Goal: Communication & Community: Ask a question

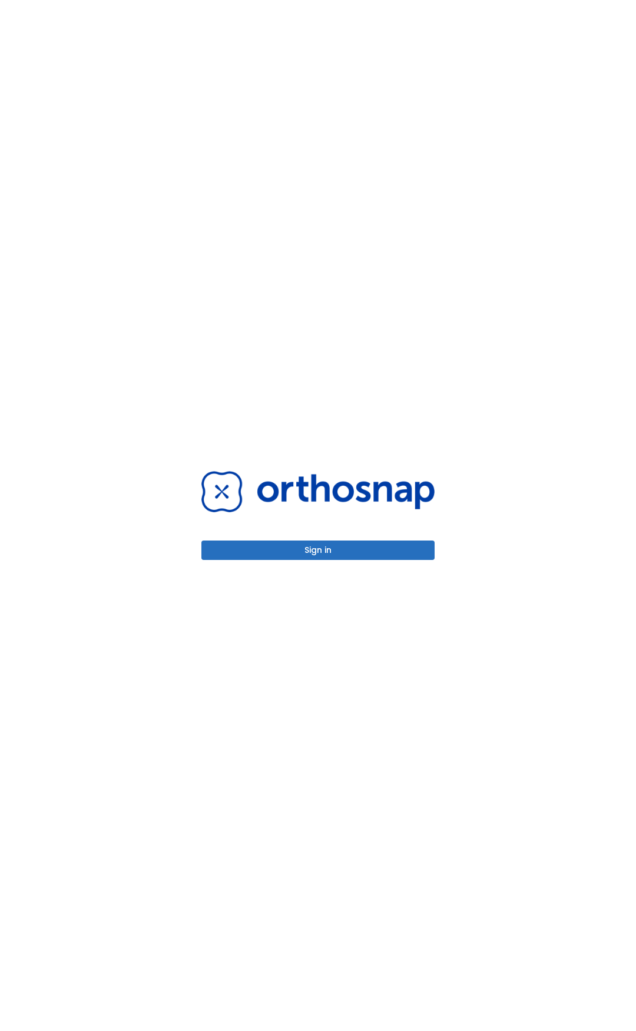
click at [335, 541] on button "Sign in" at bounding box center [317, 550] width 233 height 19
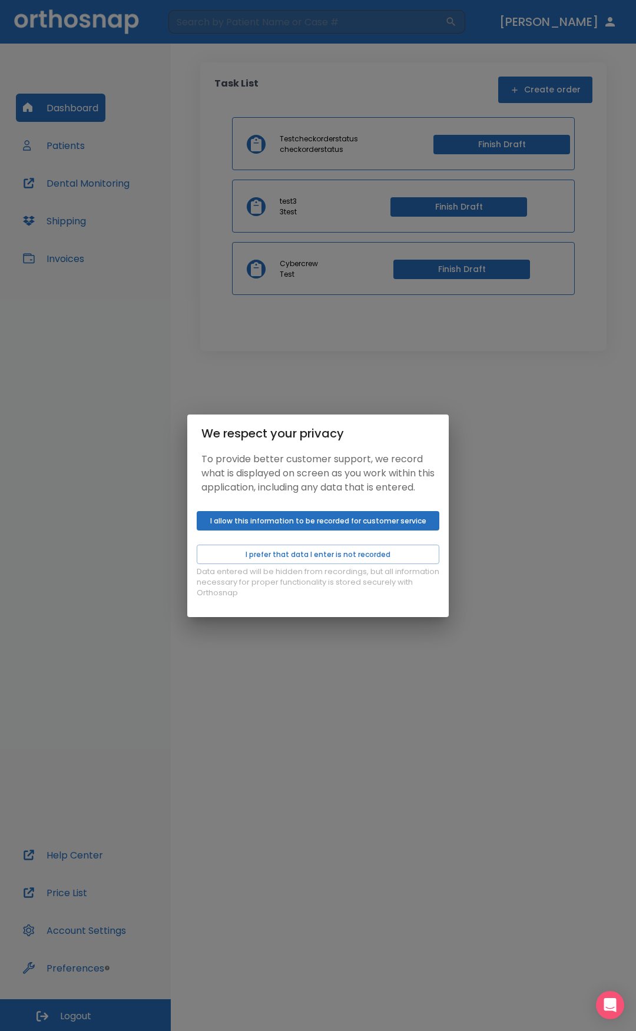
click at [386, 706] on div "We respect your privacy To provide better customer support, we record what is d…" at bounding box center [318, 515] width 636 height 1031
click at [346, 524] on button "I allow this information to be recorded for customer service" at bounding box center [318, 520] width 243 height 19
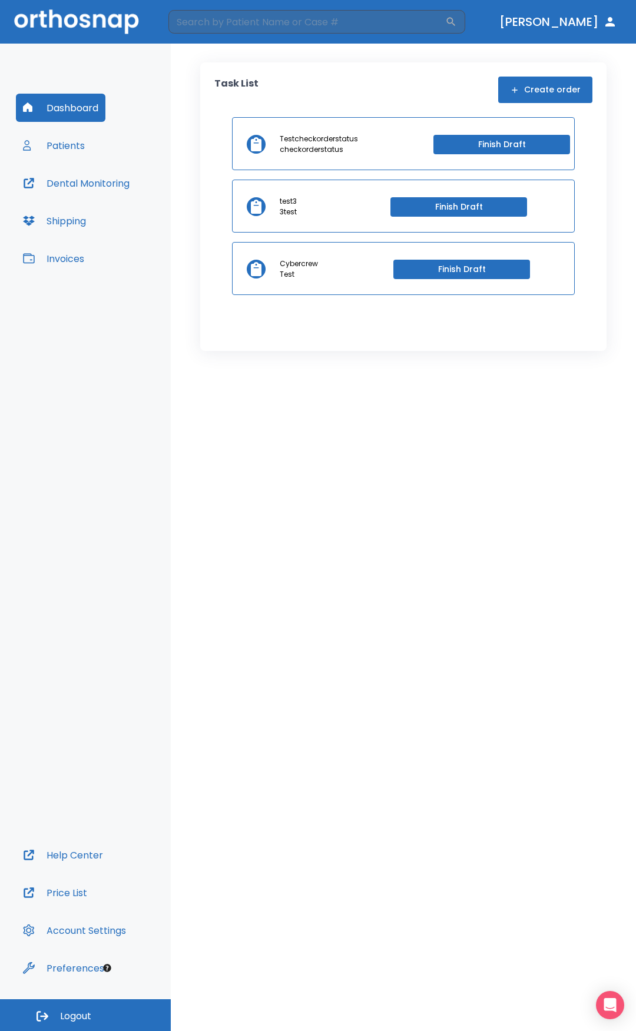
click at [461, 196] on div "We respect your privacy To provide better customer support, we record what is d…" at bounding box center [318, 515] width 636 height 1031
click at [455, 205] on div "We respect your privacy To provide better customer support, we record what is d…" at bounding box center [318, 515] width 636 height 1031
click at [430, 212] on div "We respect your privacy To provide better customer support, we record what is d…" at bounding box center [318, 515] width 636 height 1031
click at [276, 215] on div "We respect your privacy To provide better customer support, we record what is d…" at bounding box center [318, 515] width 636 height 1031
click at [61, 178] on div "We respect your privacy To provide better customer support, we record what is d…" at bounding box center [318, 515] width 636 height 1031
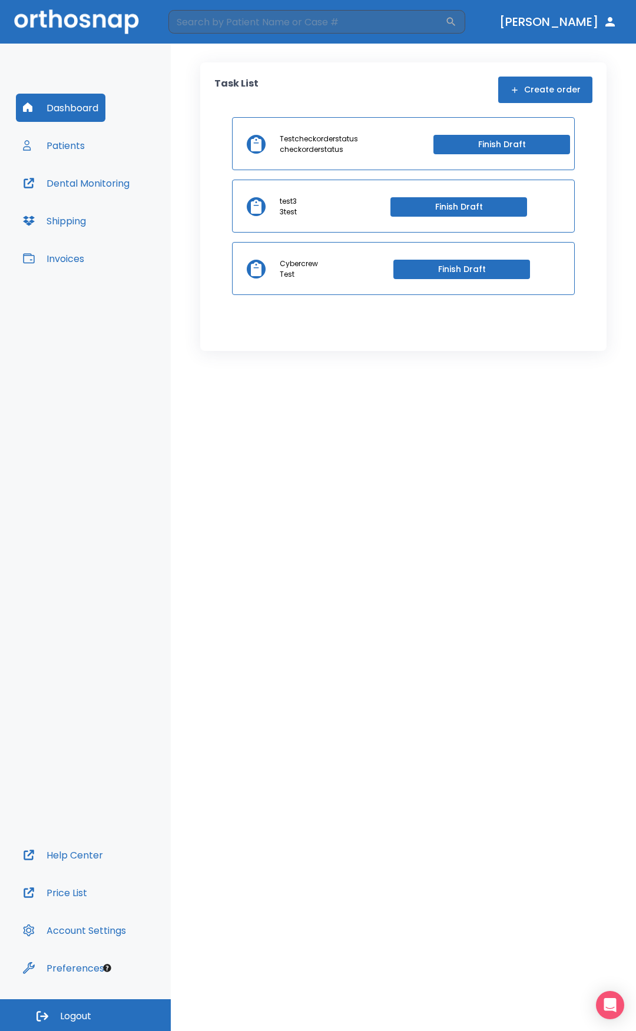
click at [65, 144] on div "We respect your privacy To provide better customer support, we record what is d…" at bounding box center [318, 515] width 636 height 1031
click at [60, 143] on button "Patients" at bounding box center [54, 145] width 76 height 28
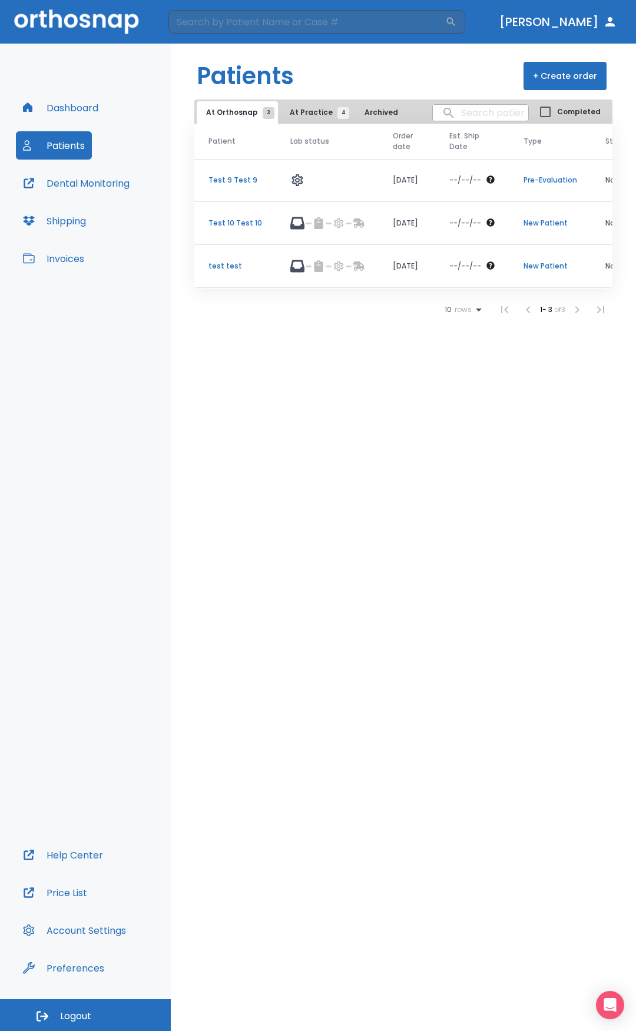
click at [231, 269] on p "test test" at bounding box center [236, 266] width 54 height 11
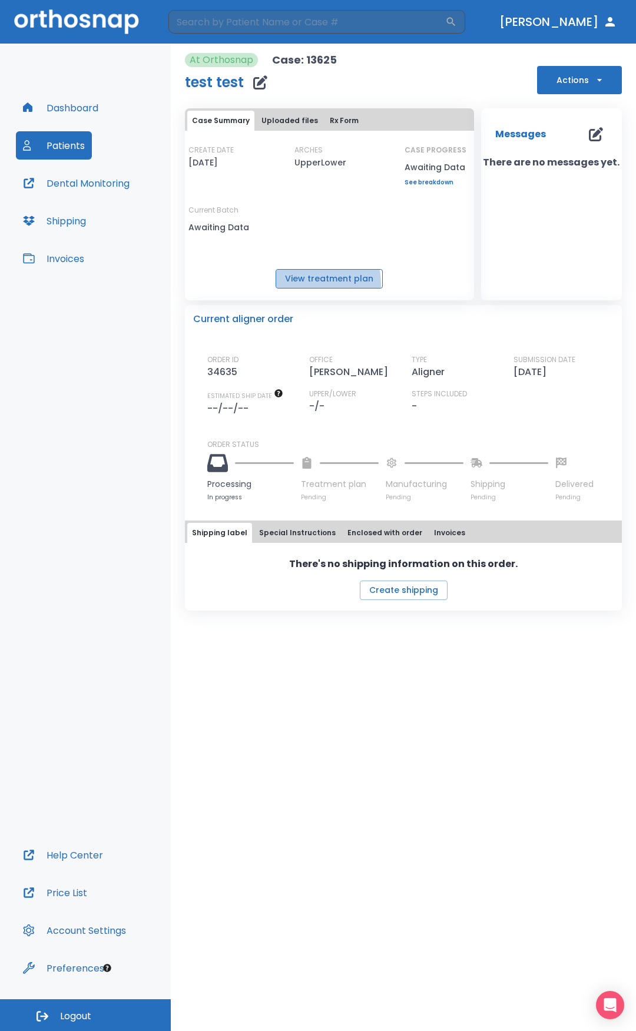
click at [295, 285] on button "View treatment plan" at bounding box center [329, 278] width 107 height 19
click at [555, 78] on button "Actions" at bounding box center [579, 80] width 85 height 28
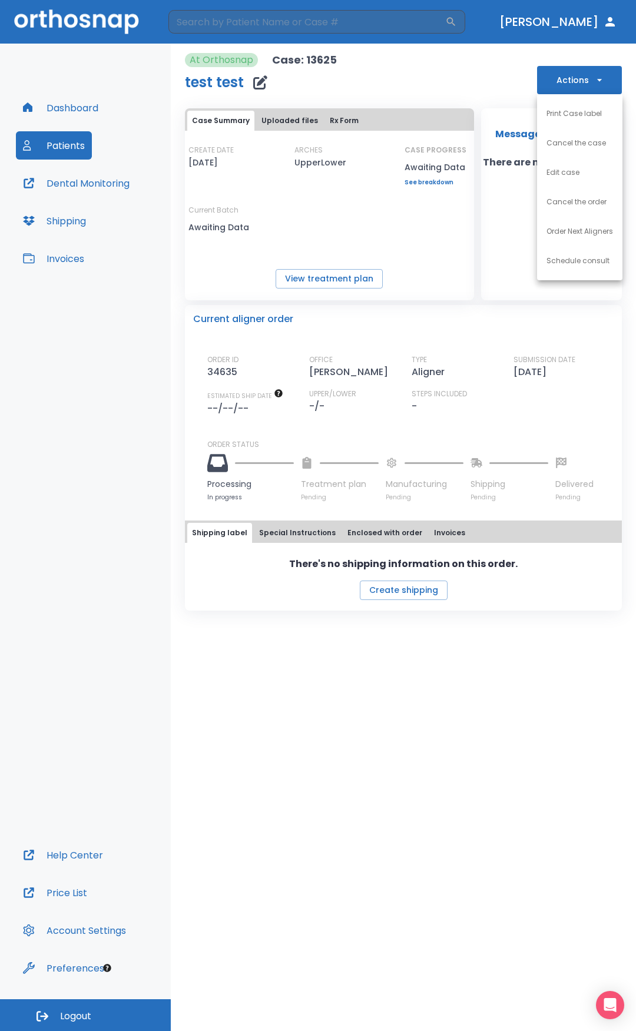
click at [557, 182] on li "Edit case" at bounding box center [579, 172] width 85 height 29
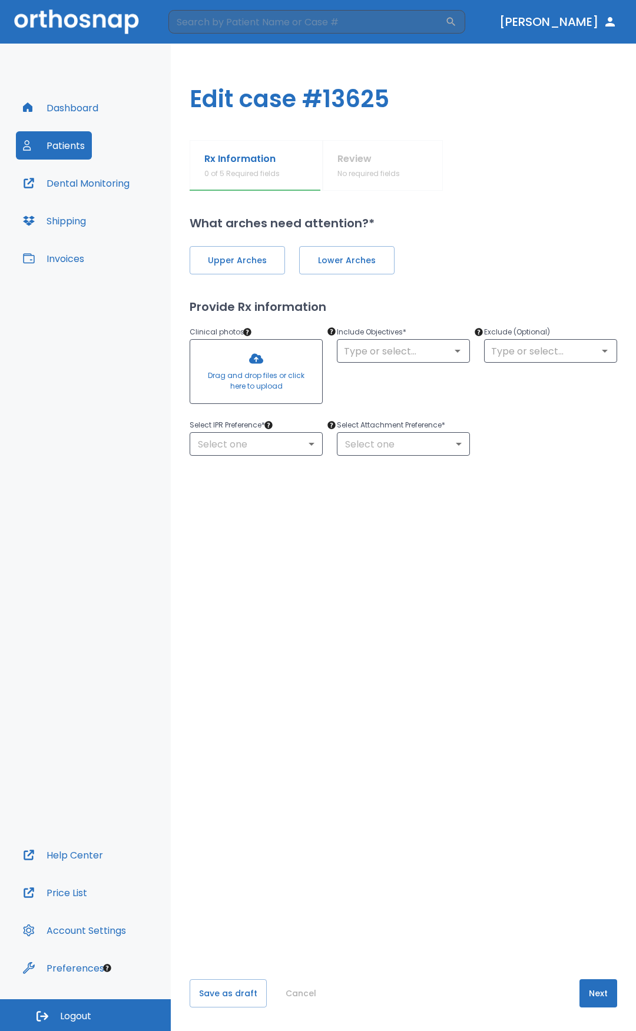
type input "1"
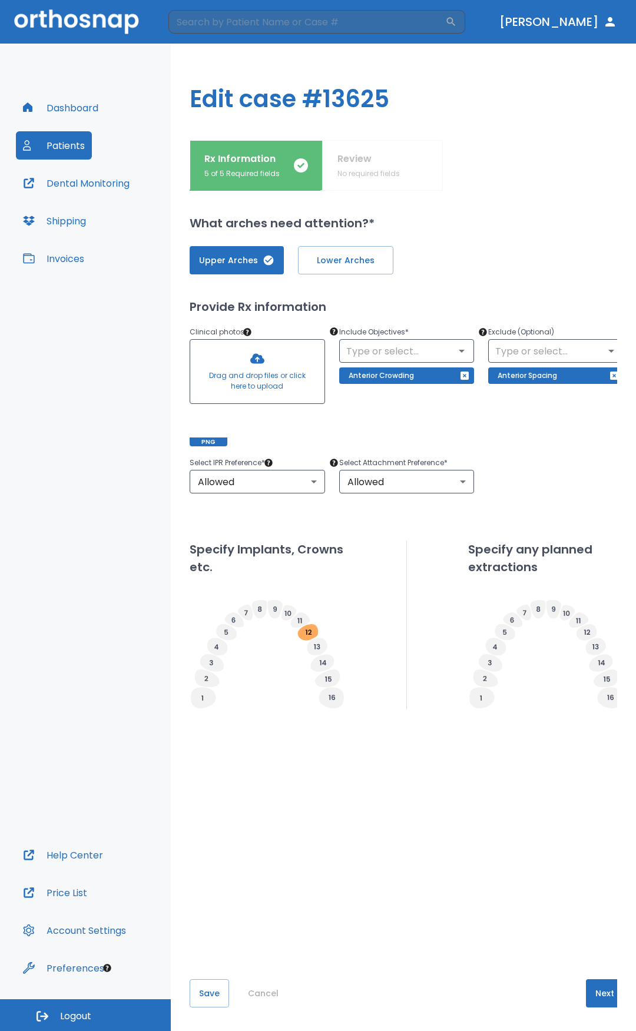
click at [61, 105] on button "Dashboard" at bounding box center [61, 108] width 90 height 28
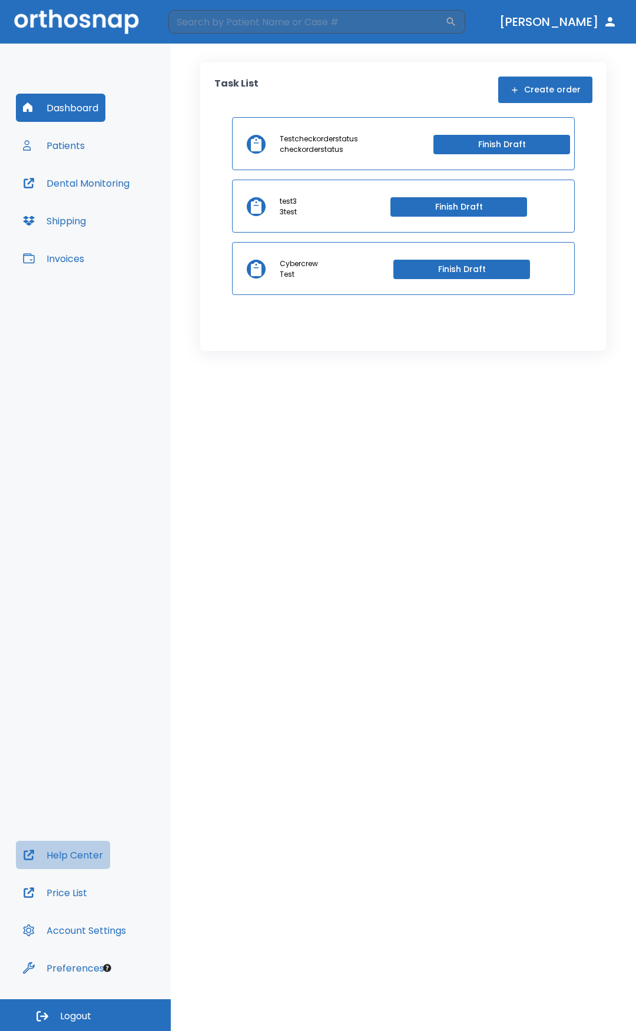
click at [87, 851] on button "Help Center" at bounding box center [63, 855] width 94 height 28
click at [104, 153] on div "Dashboard Patients Dental Monitoring Shipping Invoices" at bounding box center [85, 468] width 139 height 748
click at [78, 141] on button "Patients" at bounding box center [54, 145] width 76 height 28
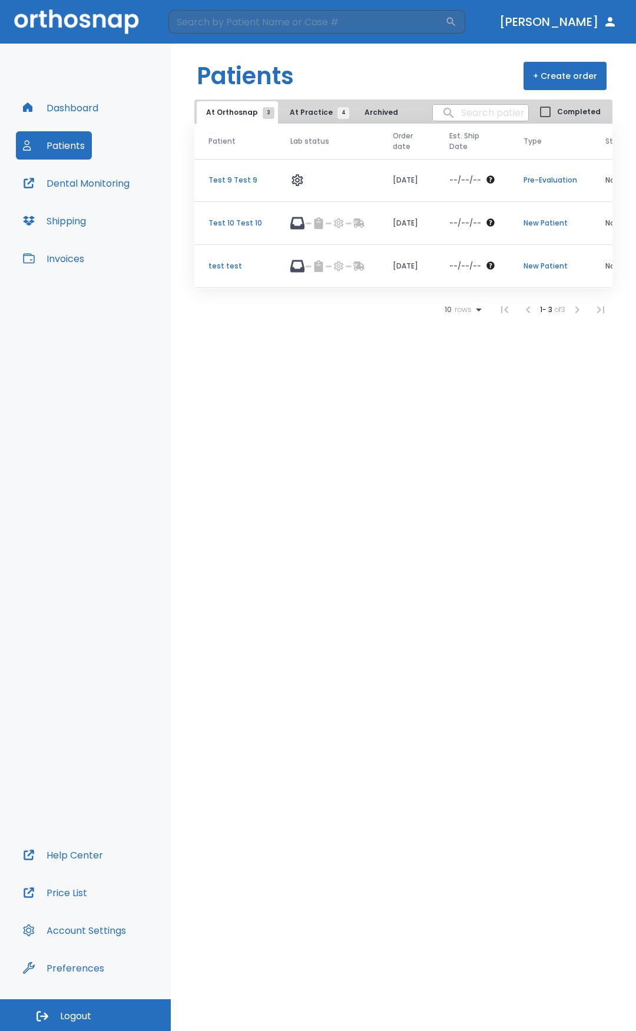
click at [576, 22] on button "[PERSON_NAME]" at bounding box center [558, 21] width 127 height 21
click at [123, 184] on button "Dental Monitoring" at bounding box center [76, 183] width 121 height 28
click at [95, 263] on div "Dashboard Patients Dental Monitoring Shipping Invoices" at bounding box center [85, 468] width 139 height 748
click at [70, 255] on button "Invoices" at bounding box center [53, 258] width 75 height 28
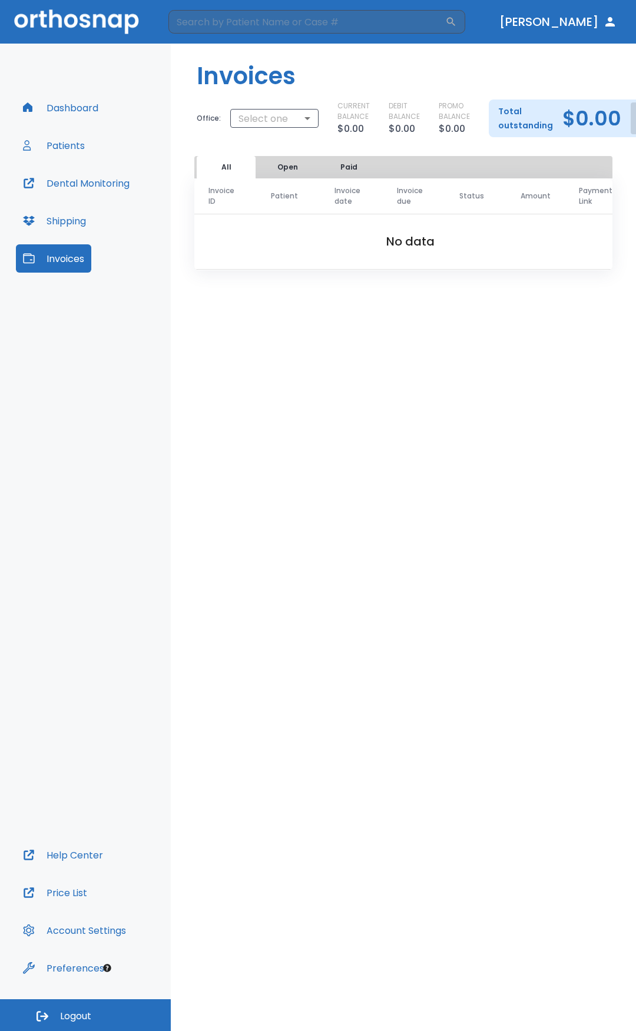
click at [68, 931] on button "Account Settings" at bounding box center [74, 931] width 117 height 28
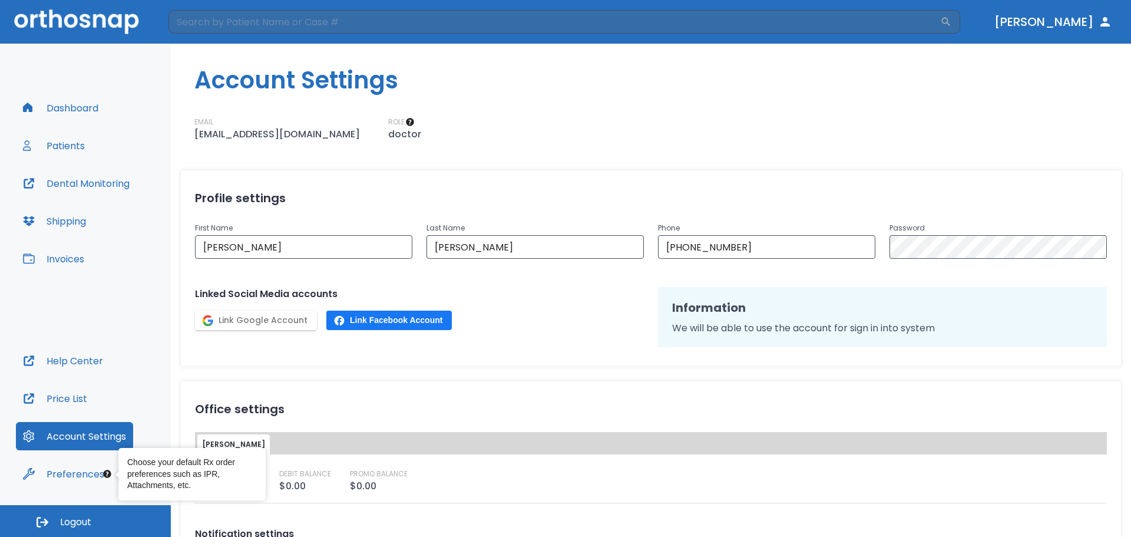
click at [70, 490] on div "Dashboard Patients Dental Monitoring Shipping Invoices Help Center Price List A…" at bounding box center [85, 274] width 171 height 461
click at [75, 477] on button "Preferences" at bounding box center [63, 473] width 95 height 28
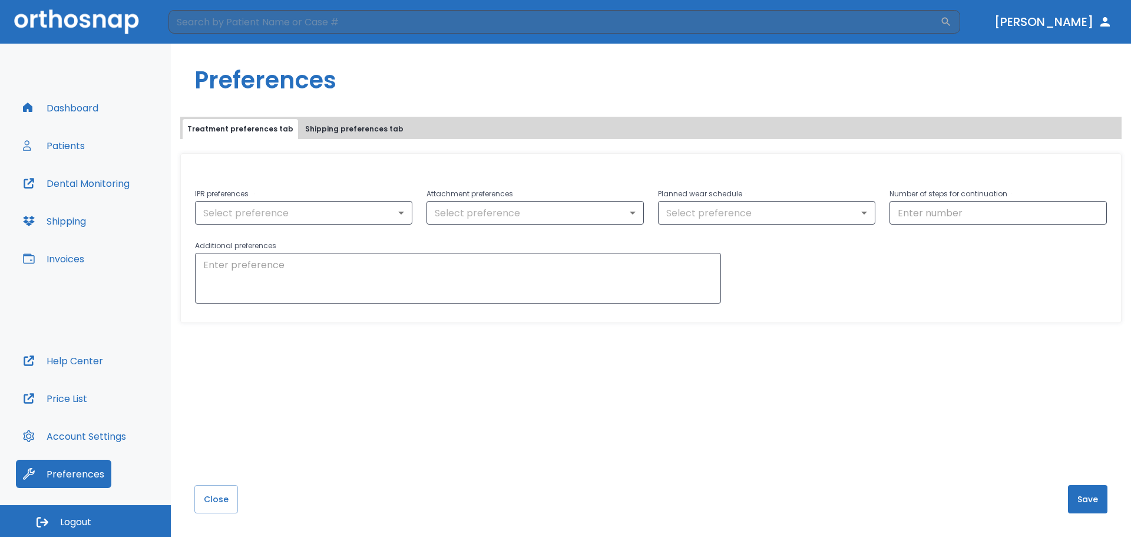
click at [104, 255] on div "Dashboard Patients Dental Monitoring Shipping Invoices" at bounding box center [85, 220] width 139 height 253
click at [71, 247] on button "Invoices" at bounding box center [53, 258] width 75 height 28
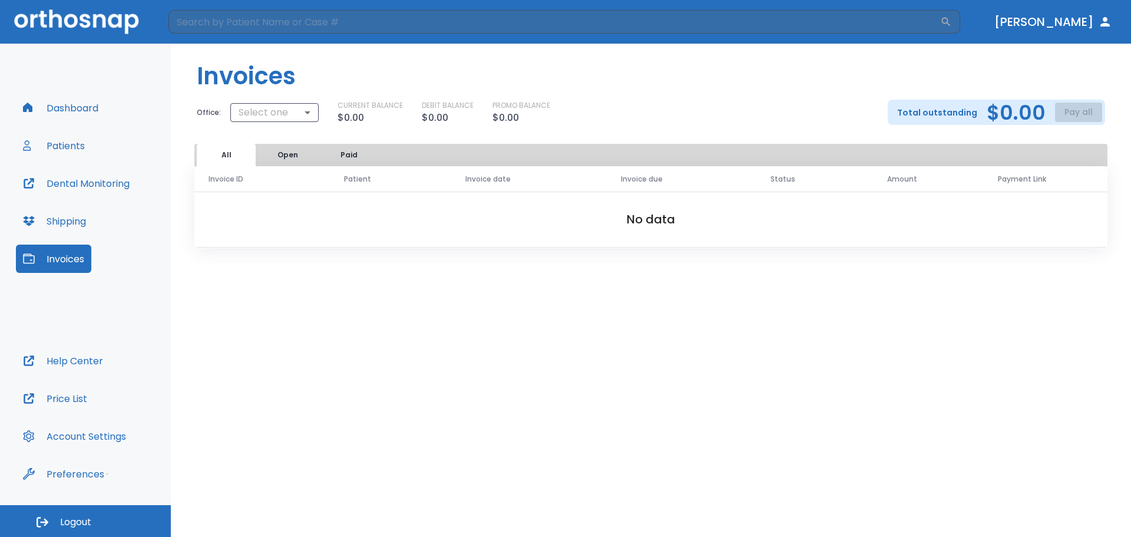
click at [73, 209] on button "Shipping" at bounding box center [54, 221] width 77 height 28
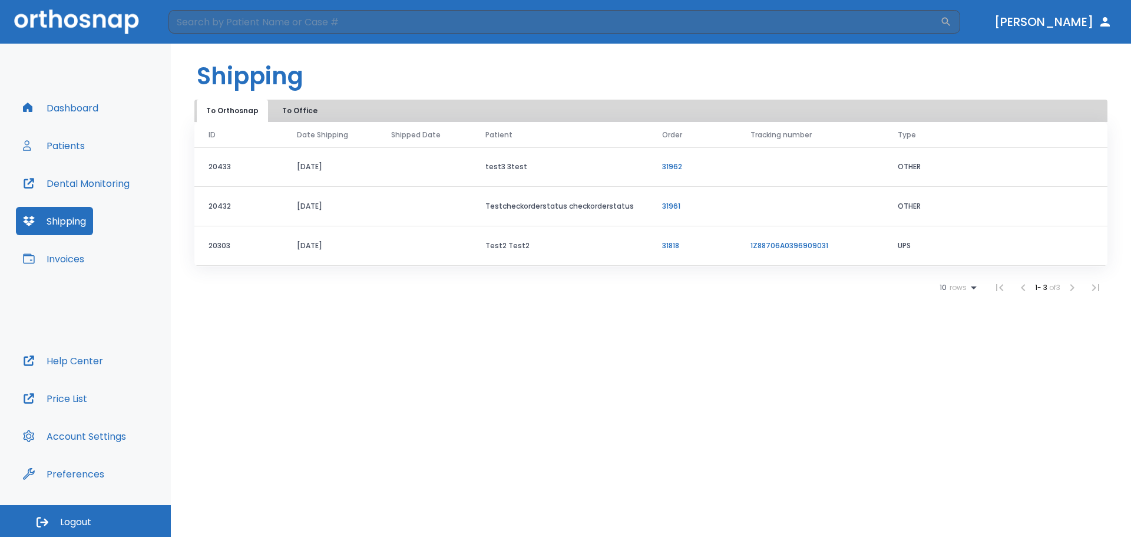
click at [71, 183] on button "Dental Monitoring" at bounding box center [76, 183] width 121 height 28
click at [122, 131] on div "Dashboard Patients Dental Monitoring Shipping Invoices" at bounding box center [85, 220] width 139 height 253
click at [75, 145] on button "Patients" at bounding box center [54, 145] width 76 height 28
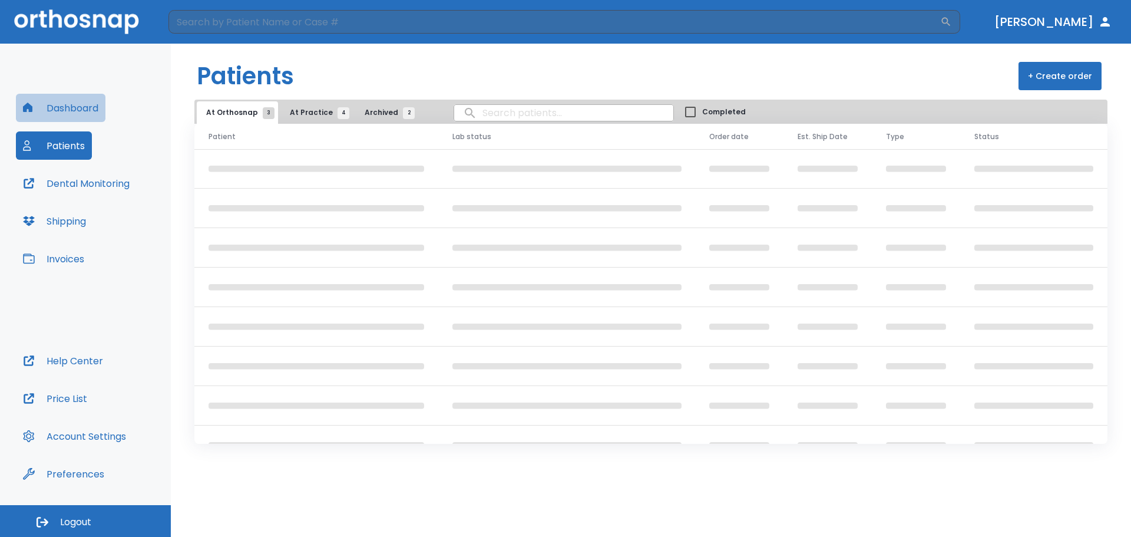
click at [81, 117] on button "Dashboard" at bounding box center [61, 108] width 90 height 28
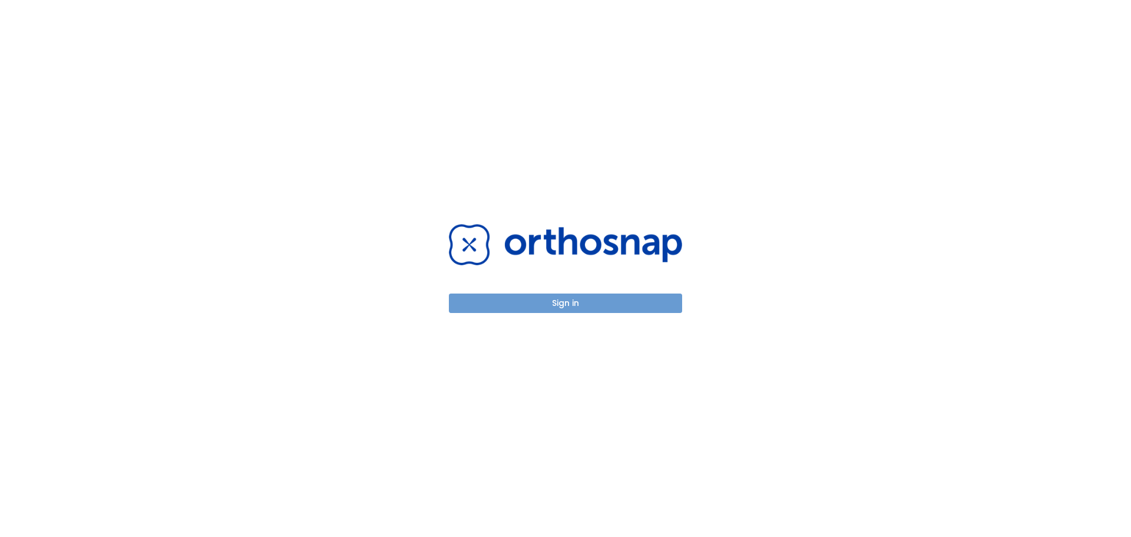
click at [623, 305] on button "Sign in" at bounding box center [565, 302] width 233 height 19
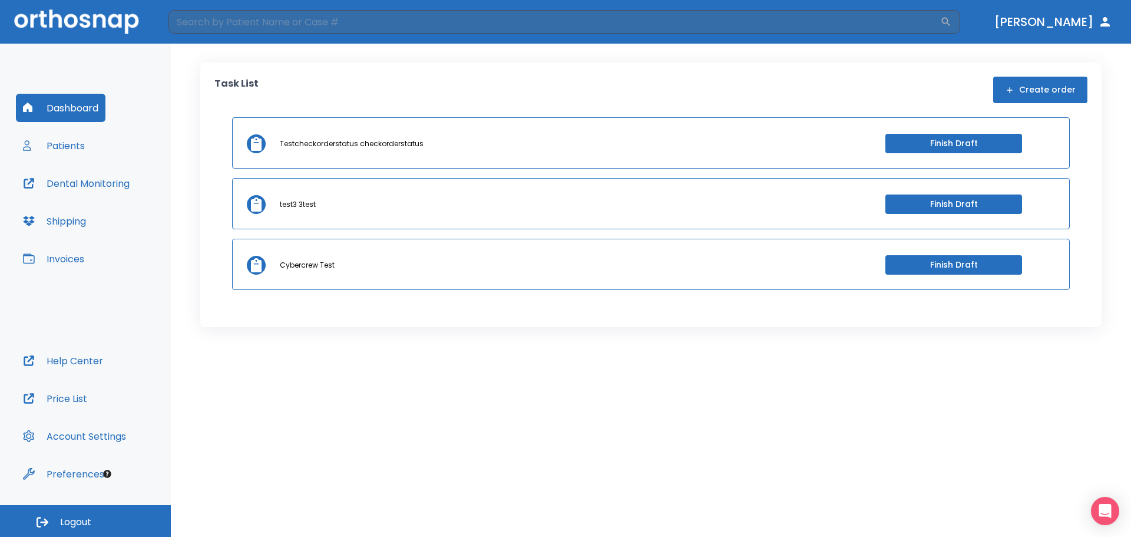
click at [822, 393] on div "Task List Create order Testcheckorderstatus checkorderstatus Finish Draft test3…" at bounding box center [651, 290] width 960 height 493
click at [1109, 508] on icon "Open Intercom Messenger" at bounding box center [1105, 510] width 14 height 15
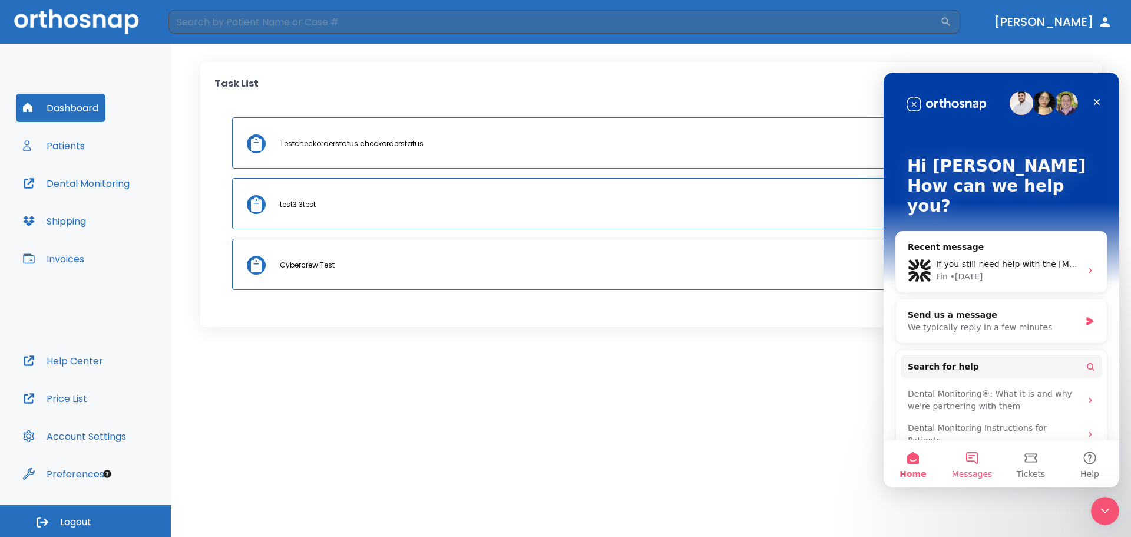
click at [986, 457] on button "Messages" at bounding box center [971, 463] width 59 height 47
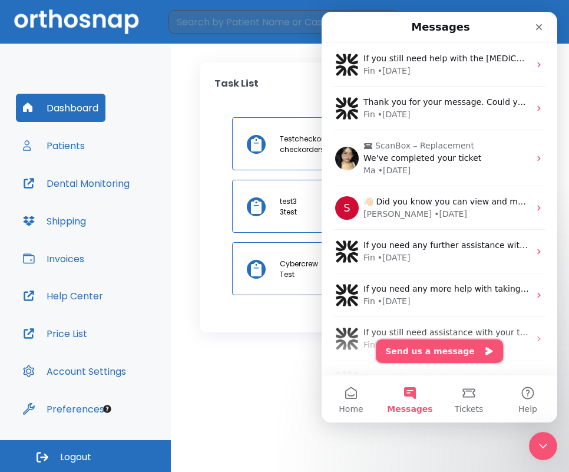
click at [416, 345] on button "Send us a message" at bounding box center [439, 351] width 127 height 24
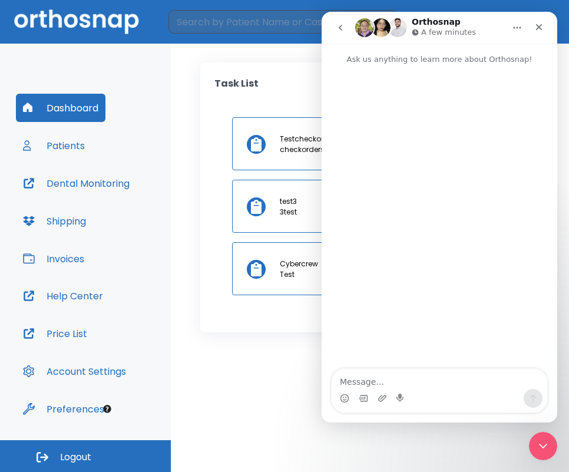
click at [403, 374] on textarea "Message…" at bounding box center [440, 379] width 216 height 20
type textarea "this is a test"
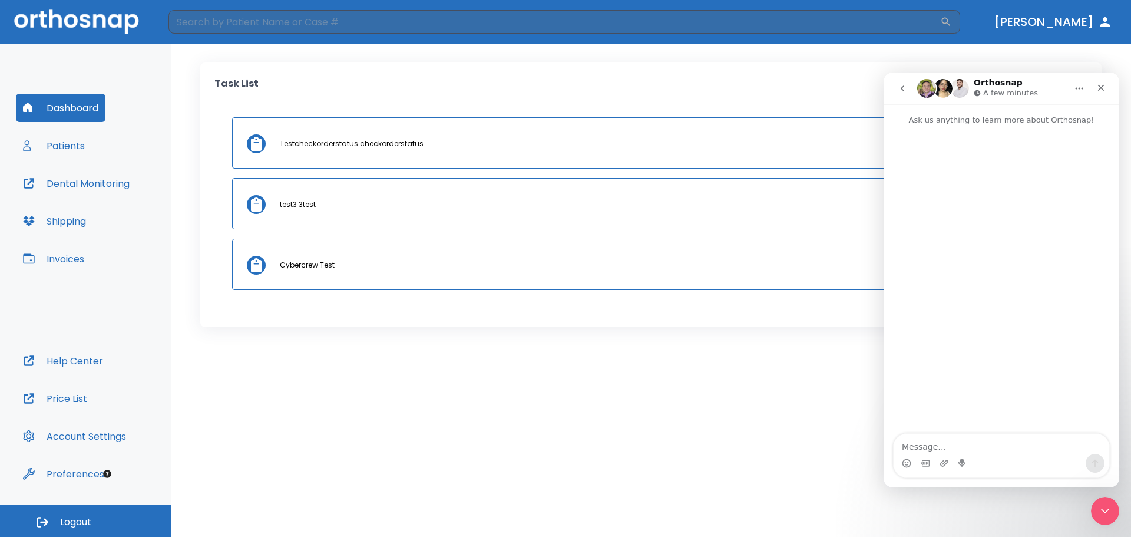
click at [908, 93] on button "go back" at bounding box center [902, 88] width 22 height 22
